Goal: Task Accomplishment & Management: Manage account settings

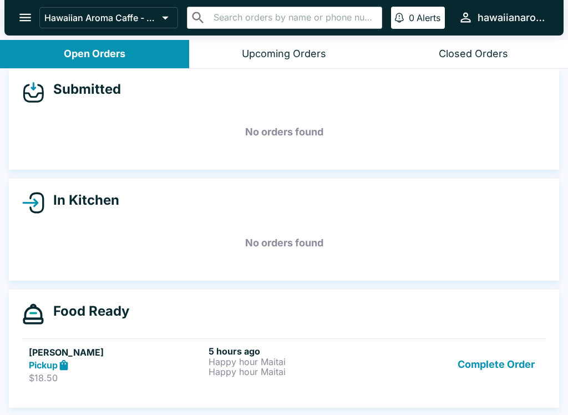
scroll to position [2, 0]
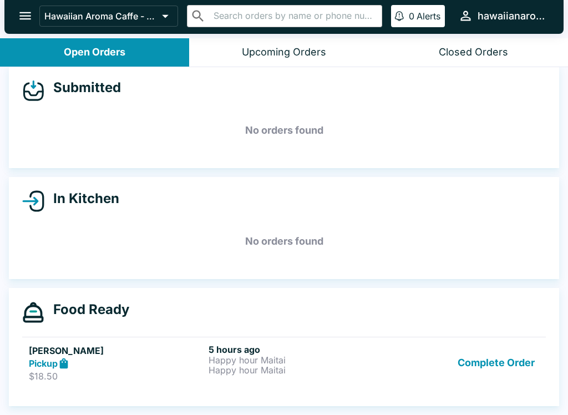
click at [475, 362] on button "Complete Order" at bounding box center [496, 363] width 86 height 38
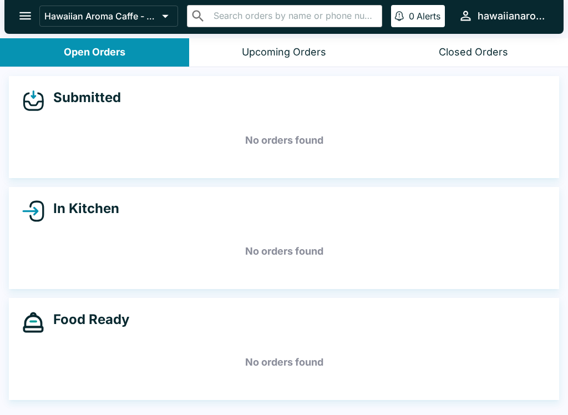
scroll to position [0, 0]
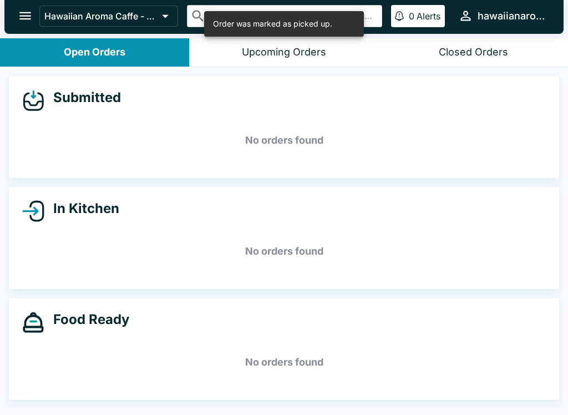
click at [18, 21] on icon "open drawer" at bounding box center [25, 15] width 15 height 15
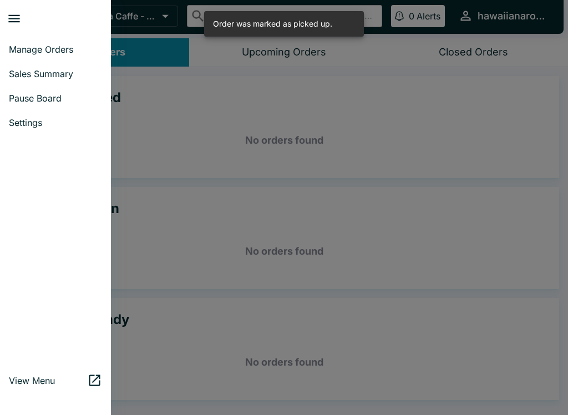
click at [52, 63] on link "Sales Summary" at bounding box center [55, 74] width 111 height 24
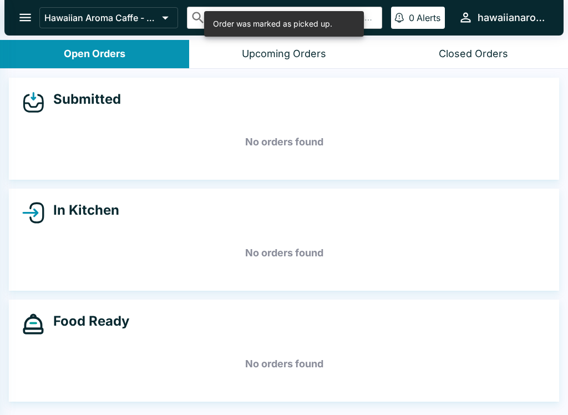
select select "03:00"
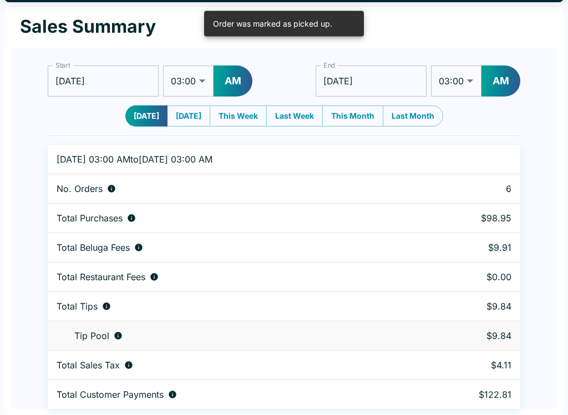
scroll to position [34, 0]
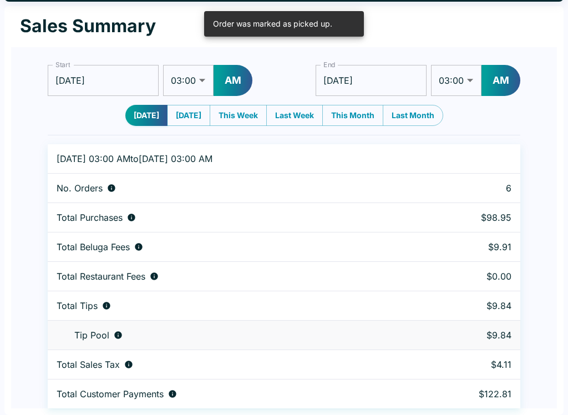
click at [222, 74] on button "AM" at bounding box center [232, 80] width 39 height 31
click at [195, 83] on select "01:00 01:30 02:00 02:30 03:00 03:30 04:00 04:30 05:00 05:30 06:00 06:30 07:00 0…" at bounding box center [188, 80] width 50 height 31
select select "01:00"
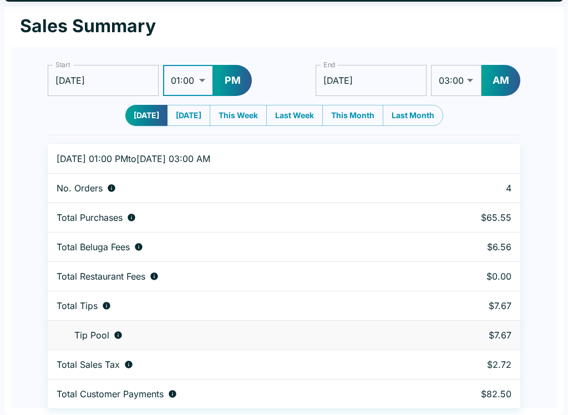
click at [491, 77] on button "AM" at bounding box center [500, 80] width 39 height 31
click at [451, 88] on select "01:00 01:30 02:00 02:30 03:00 03:30 04:00 04:30 05:00 05:30 06:00 06:30 07:00 0…" at bounding box center [456, 80] width 50 height 31
select select "09:00"
click at [394, 78] on input "[DATE]" at bounding box center [371, 80] width 111 height 31
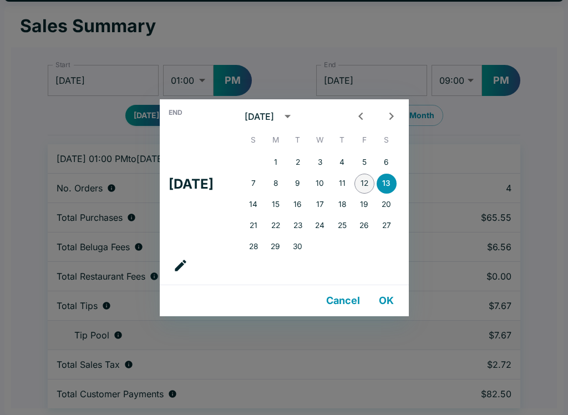
click at [373, 180] on button "12" at bounding box center [364, 183] width 20 height 20
type input "[DATE]"
click at [542, 131] on div "End Fri, Sep [DATE] S M T W T F S 1 2 3 4 5 6 7 8 9 10 11 12 13 14 15 16 17 18 …" at bounding box center [284, 207] width 568 height 415
